Goal: Navigation & Orientation: Find specific page/section

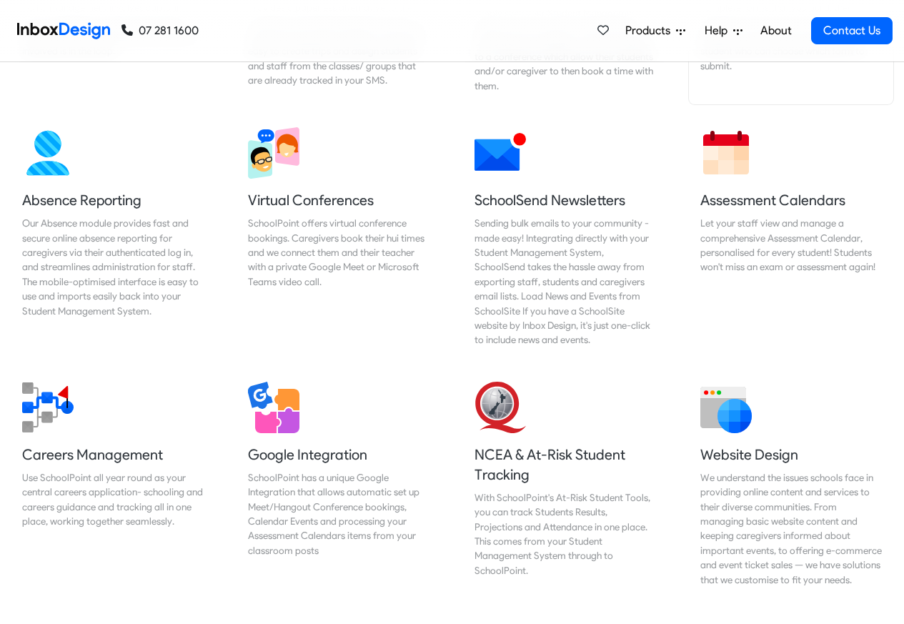
scroll to position [1200, 0]
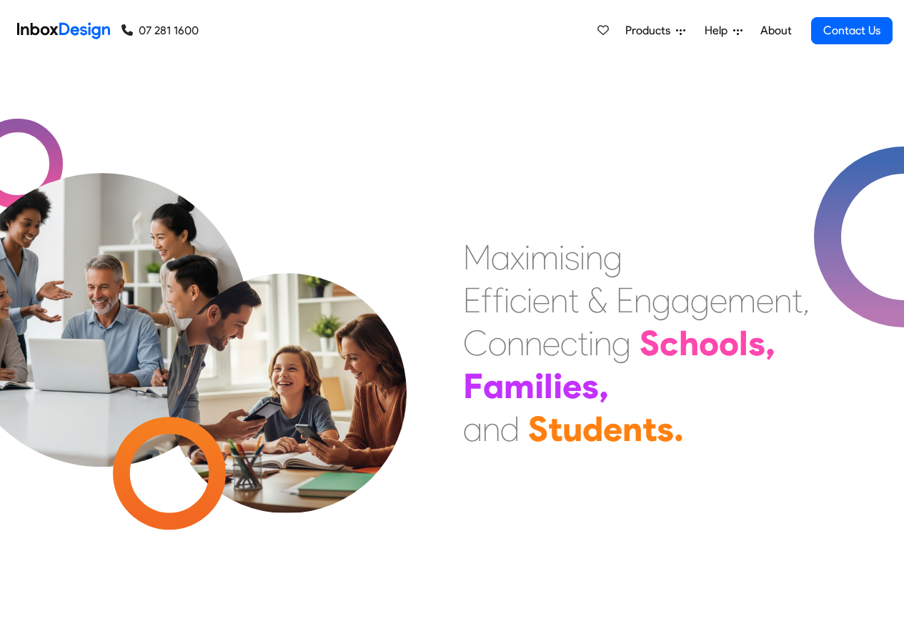
click at [775, 29] on link "About" at bounding box center [775, 30] width 39 height 29
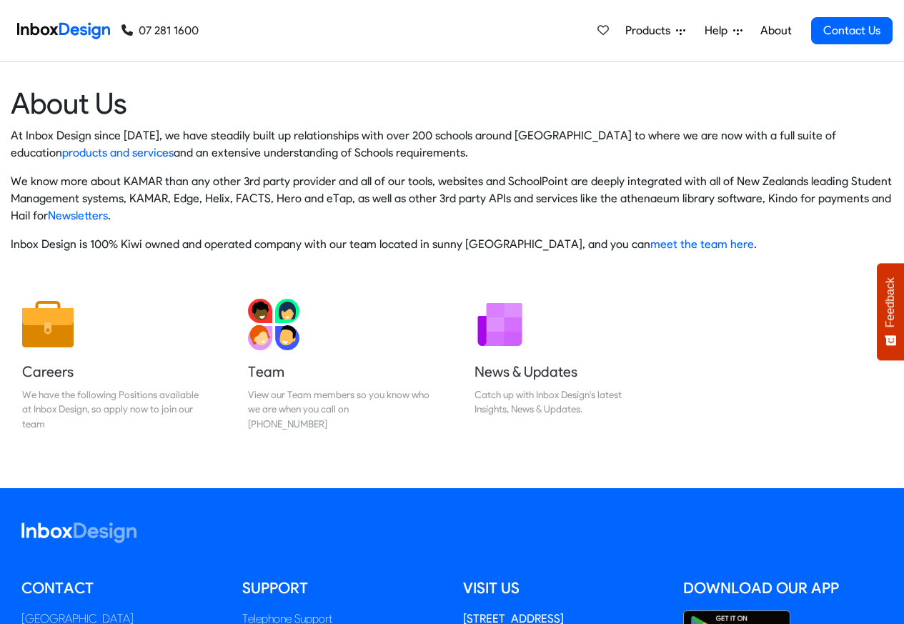
click at [69, 29] on img at bounding box center [63, 30] width 93 height 29
